Goal: Task Accomplishment & Management: Use online tool/utility

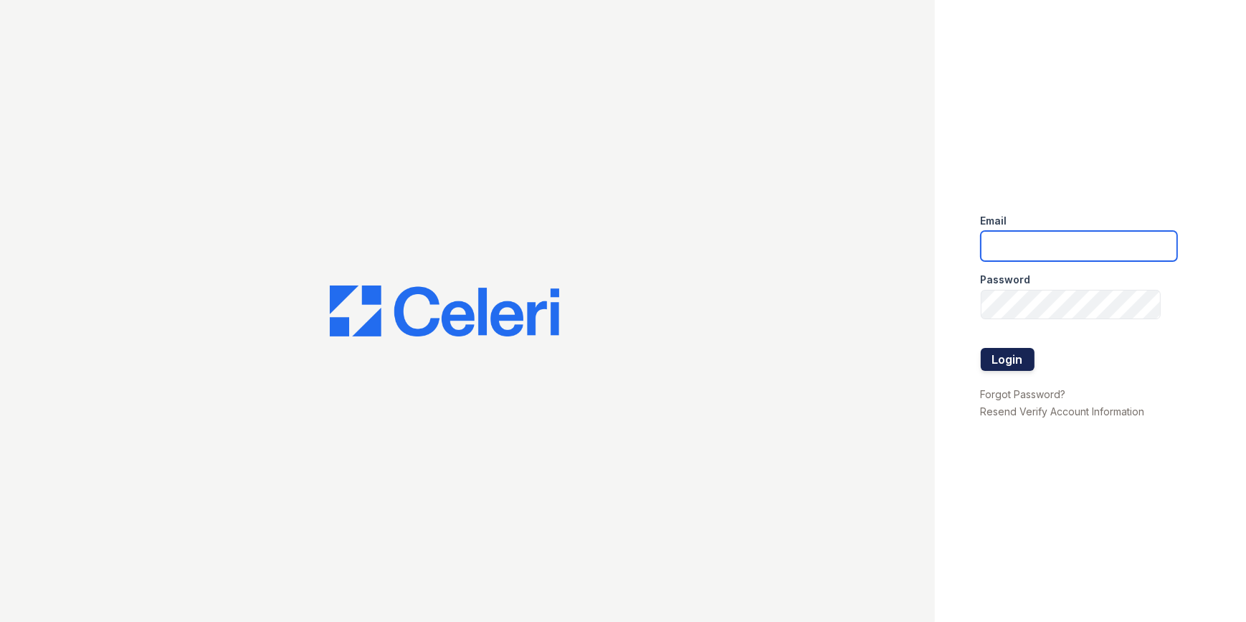
type input "[EMAIL_ADDRESS][DOMAIN_NAME]"
click at [1002, 356] on button "Login" at bounding box center [1008, 359] width 54 height 23
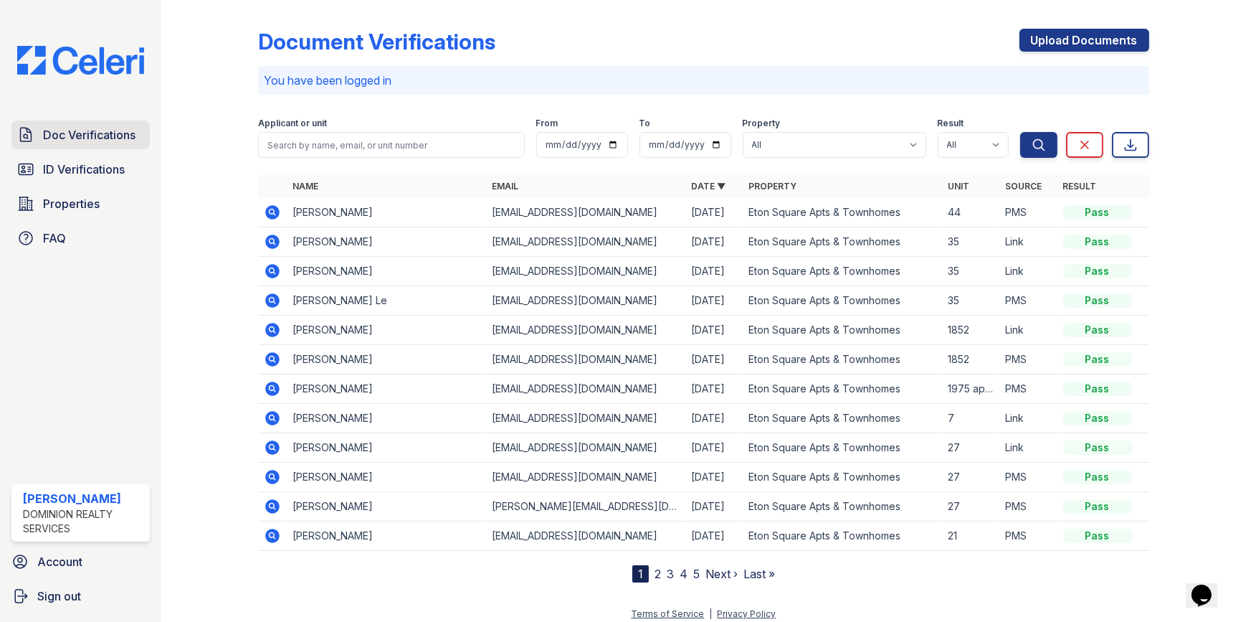
click at [47, 138] on span "Doc Verifications" at bounding box center [89, 134] width 93 height 17
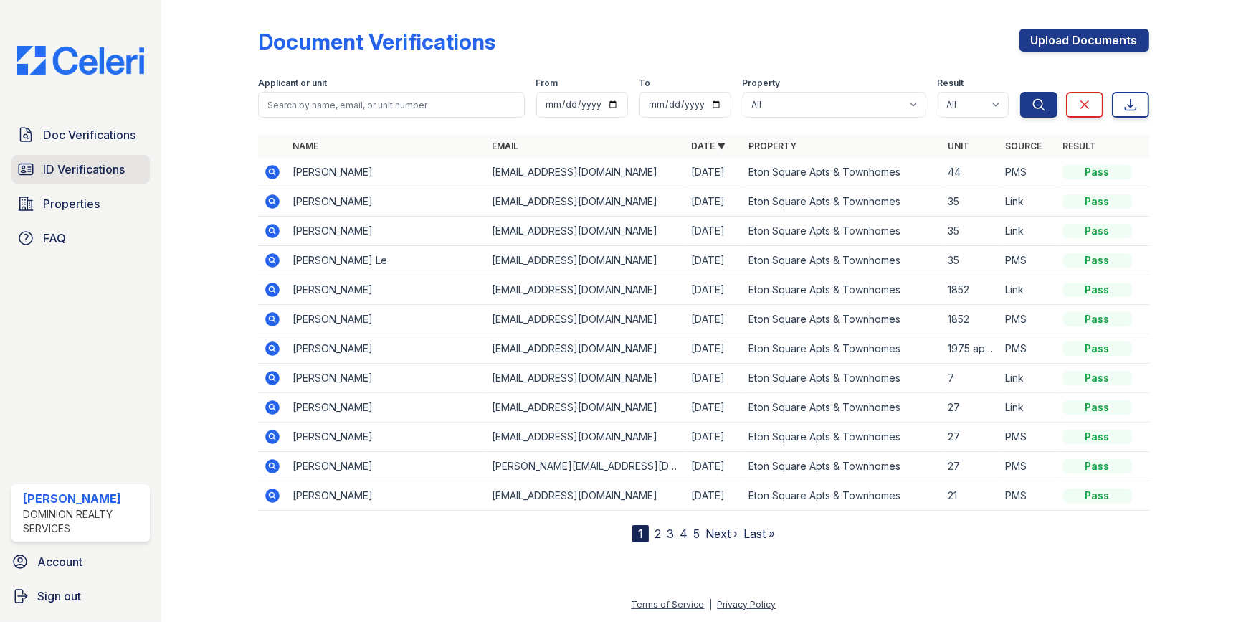
click at [75, 157] on link "ID Verifications" at bounding box center [80, 169] width 138 height 29
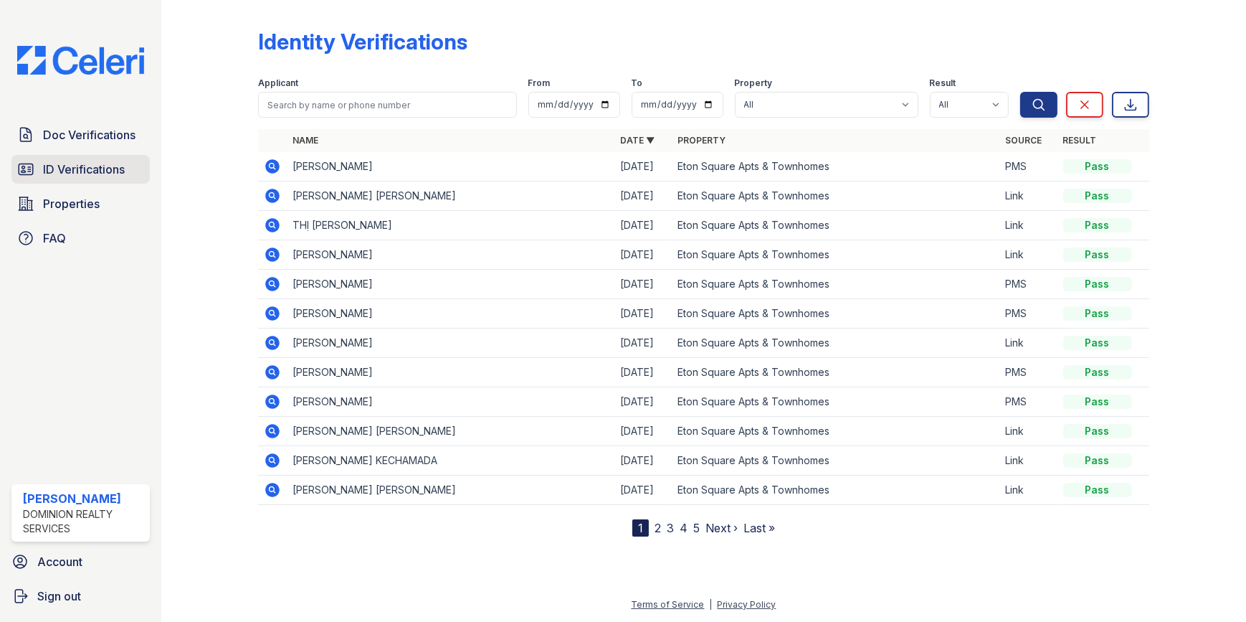
click at [83, 161] on span "ID Verifications" at bounding box center [84, 169] width 82 height 17
click at [82, 136] on span "Doc Verifications" at bounding box center [89, 134] width 93 height 17
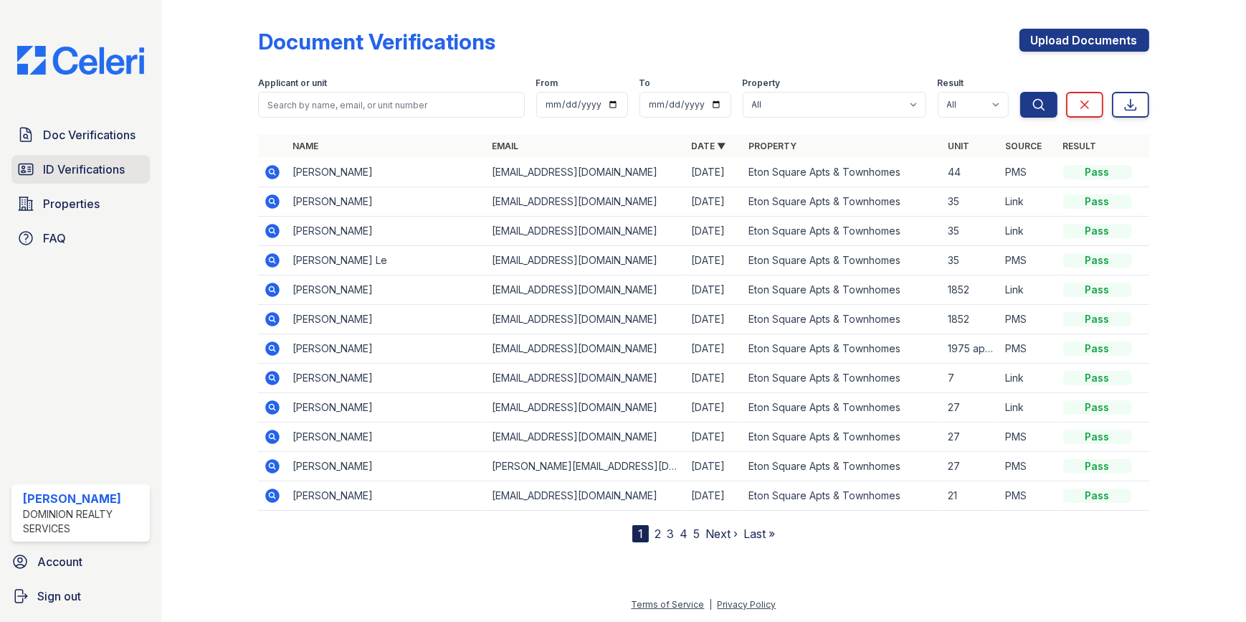
click at [81, 180] on link "ID Verifications" at bounding box center [80, 169] width 138 height 29
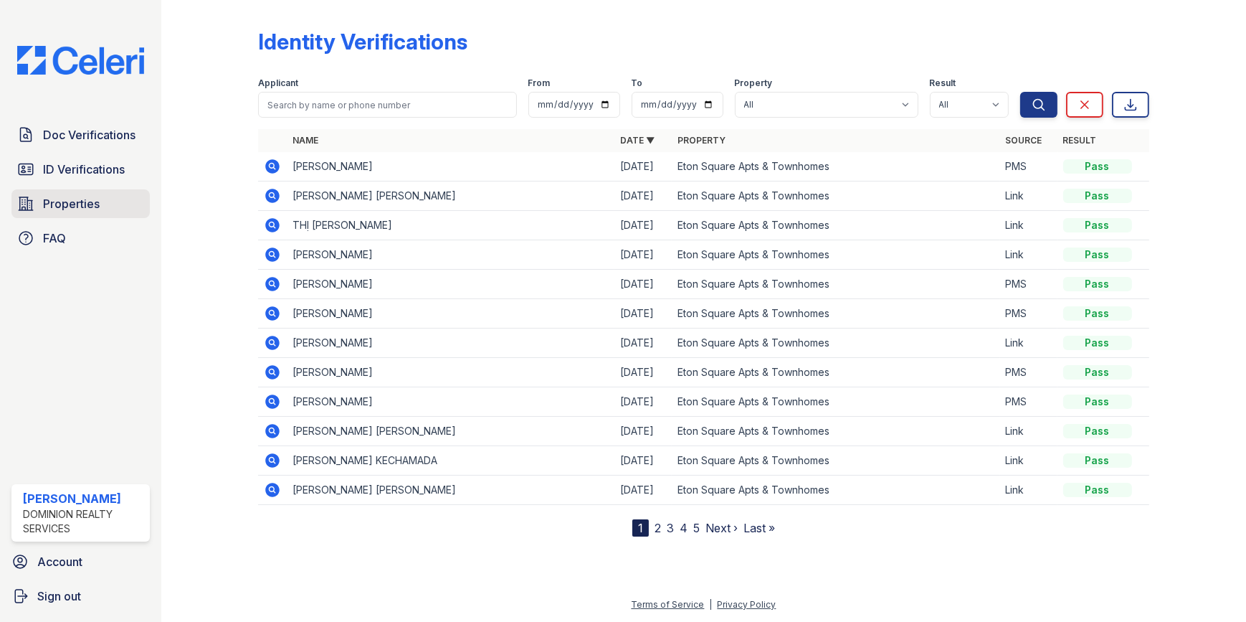
click at [77, 192] on link "Properties" at bounding box center [80, 203] width 138 height 29
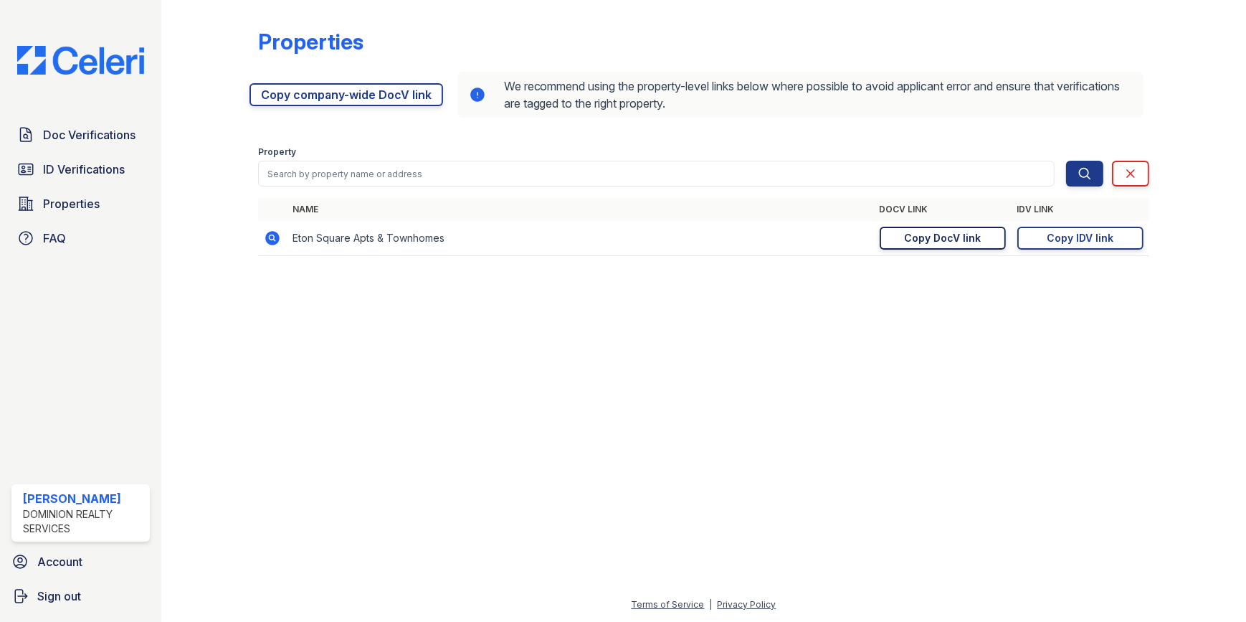
click at [938, 240] on div "Copy DocV link" at bounding box center [942, 238] width 77 height 14
click at [1090, 233] on div "Copy IDV link" at bounding box center [1080, 238] width 67 height 14
click at [759, 338] on div at bounding box center [703, 444] width 1039 height 303
click at [85, 128] on span "Doc Verifications" at bounding box center [89, 134] width 93 height 17
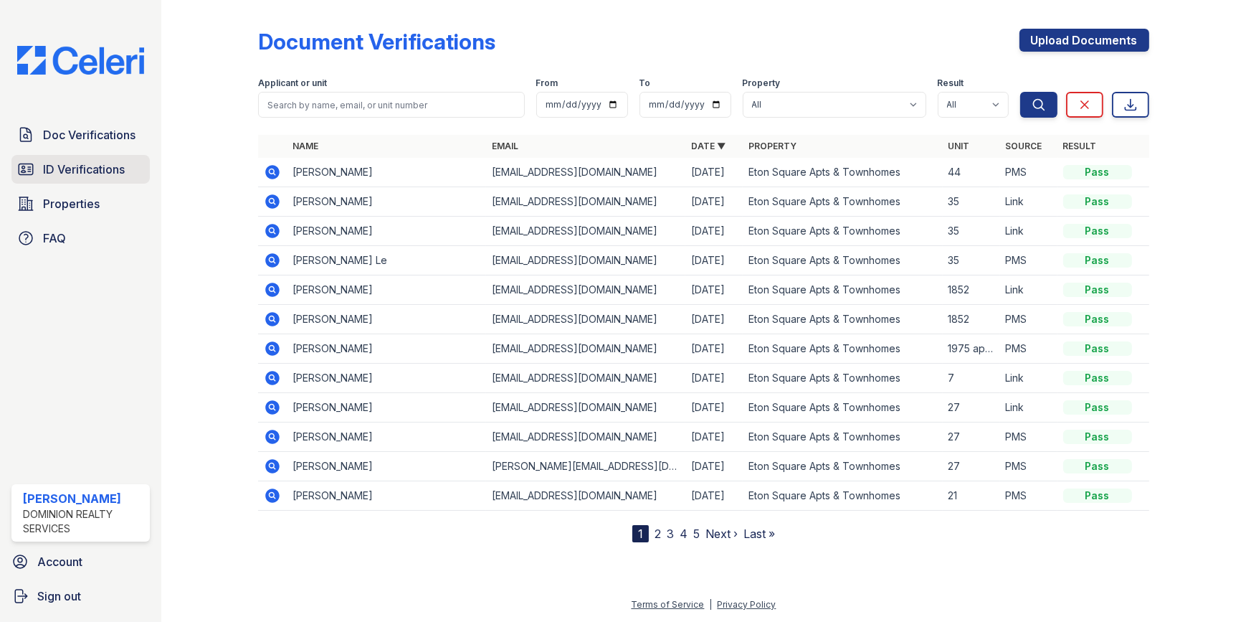
click at [72, 158] on link "ID Verifications" at bounding box center [80, 169] width 138 height 29
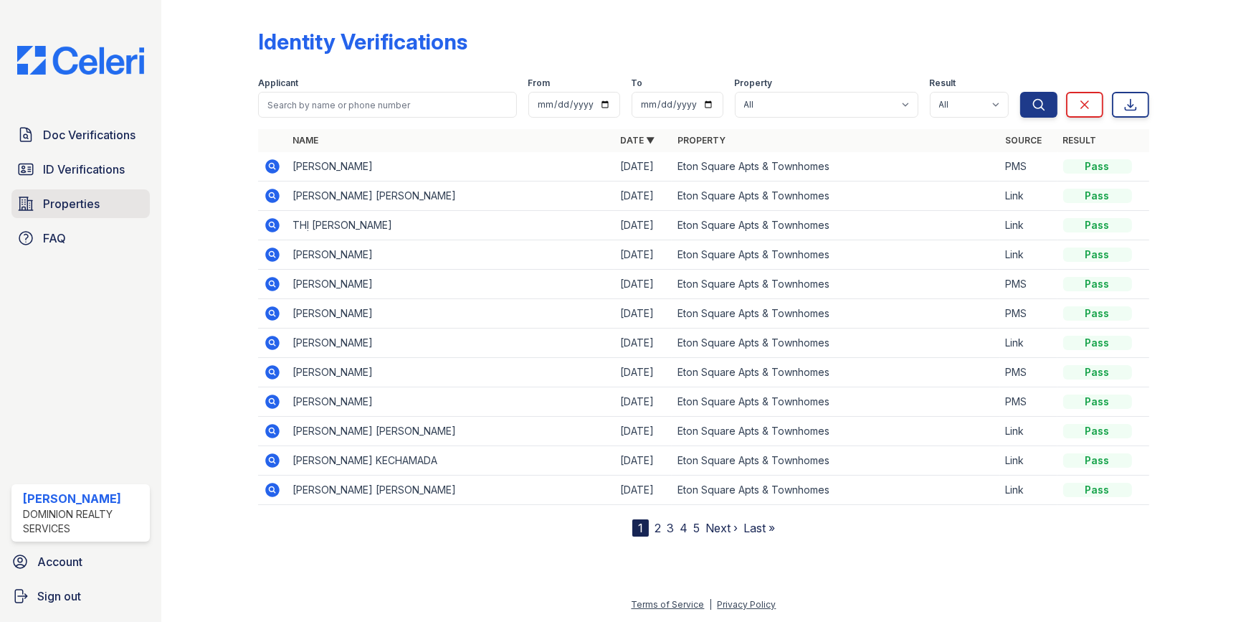
click at [67, 195] on span "Properties" at bounding box center [71, 203] width 57 height 17
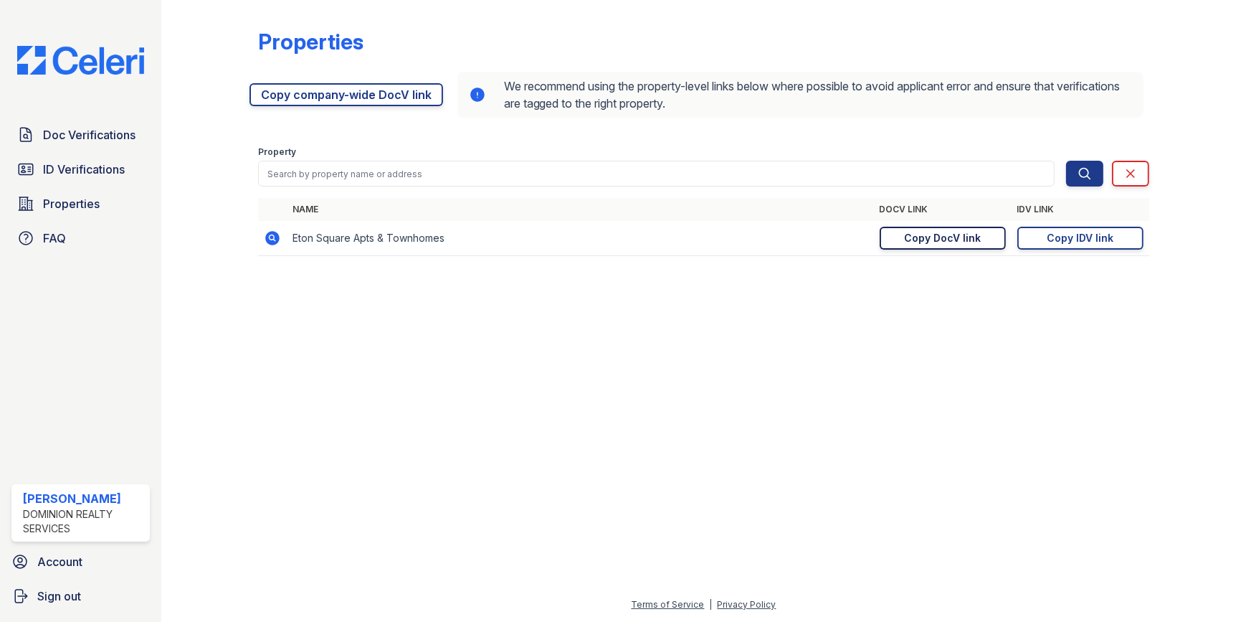
click at [923, 227] on link "Copy DocV link Copy link" at bounding box center [943, 238] width 126 height 23
click at [927, 236] on link "Copied!" at bounding box center [943, 238] width 126 height 23
click at [400, 394] on div at bounding box center [703, 444] width 1039 height 303
click at [1102, 238] on div "Copy IDV link" at bounding box center [1080, 238] width 67 height 14
